Goal: Transaction & Acquisition: Obtain resource

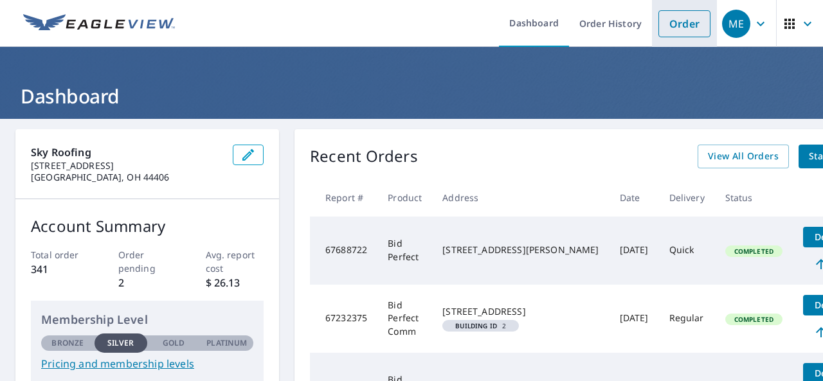
click at [658, 28] on link "Order" at bounding box center [684, 23] width 52 height 27
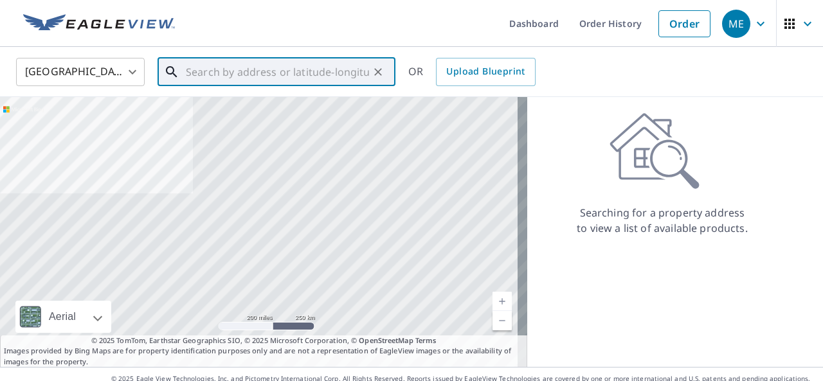
click at [247, 73] on input "text" at bounding box center [277, 72] width 183 height 36
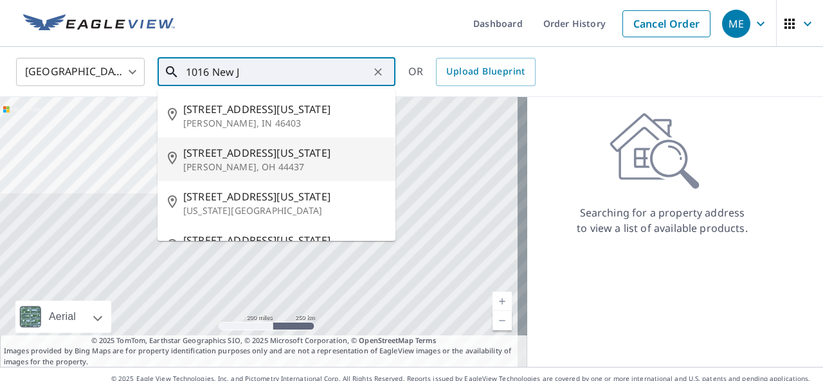
click at [271, 150] on span "[STREET_ADDRESS][US_STATE]" at bounding box center [284, 152] width 202 height 15
type input "[STREET_ADDRESS][US_STATE][PERSON_NAME]"
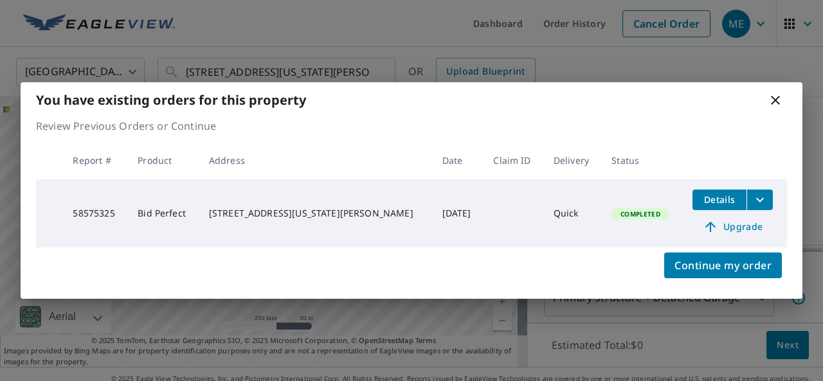
click at [752, 203] on icon "filesDropdownBtn-58575325" at bounding box center [759, 199] width 15 height 15
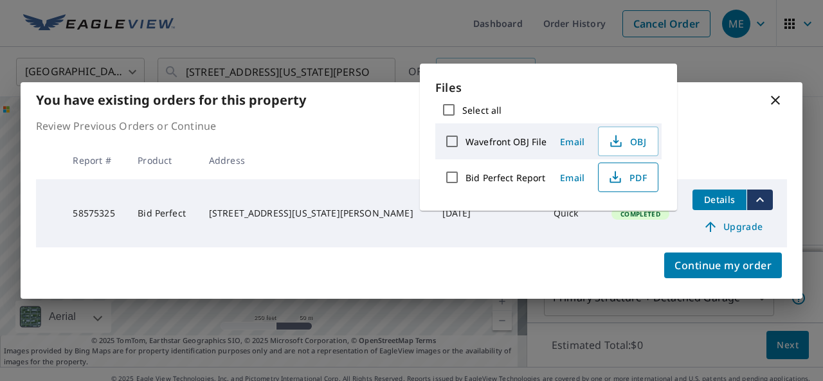
click at [616, 175] on icon "button" at bounding box center [614, 177] width 15 height 15
click at [776, 98] on icon at bounding box center [775, 100] width 9 height 9
